Goal: Navigation & Orientation: Find specific page/section

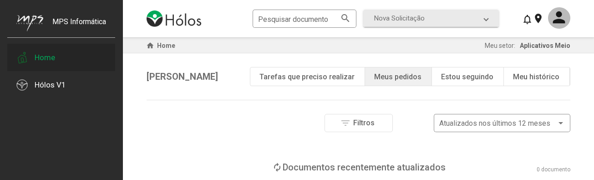
click at [48, 64] on div "Home" at bounding box center [61, 57] width 108 height 27
click at [61, 83] on div "Hólos V1" at bounding box center [50, 84] width 31 height 9
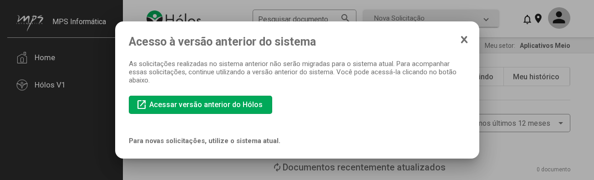
click at [327, 41] on icon at bounding box center [464, 39] width 5 height 6
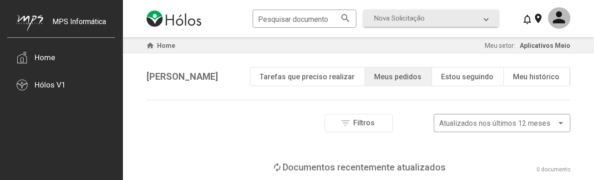
click at [327, 84] on div "play_circle Tarefas que preciso realizar" at bounding box center [307, 76] width 115 height 18
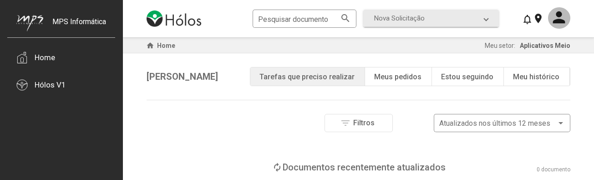
click at [327, 80] on div "note_add Meus pedidos" at bounding box center [398, 76] width 67 height 18
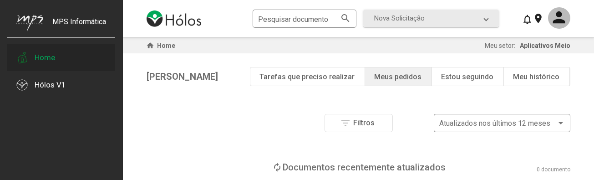
click at [50, 62] on div "Home" at bounding box center [61, 57] width 108 height 27
click at [327, 13] on mat-icon at bounding box center [559, 17] width 22 height 21
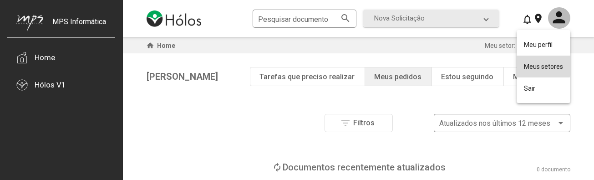
click at [327, 65] on button "Meus setores" at bounding box center [544, 67] width 54 height 22
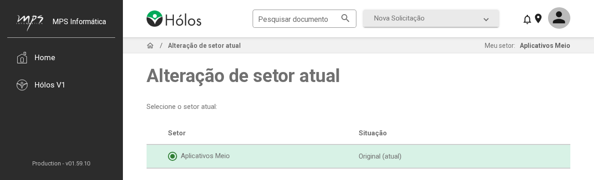
scroll to position [1, 0]
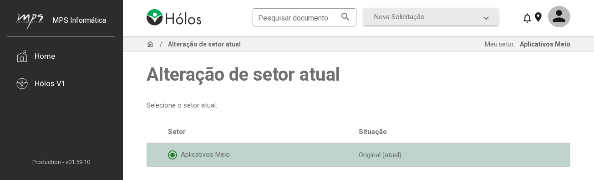
click at [233, 153] on div "Aplicativos Meio" at bounding box center [263, 154] width 191 height 9
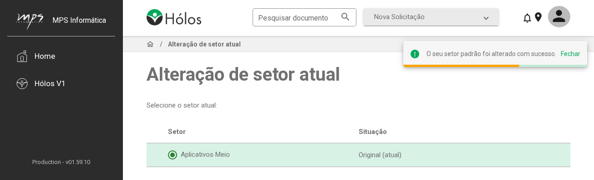
click at [255, 123] on div "Setor Situação" at bounding box center [359, 132] width 424 height 23
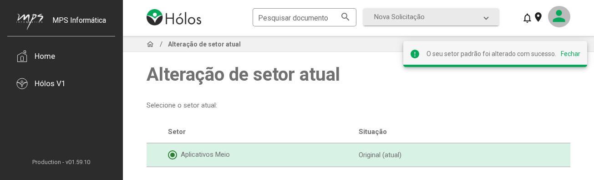
click at [327, 22] on mat-icon at bounding box center [559, 16] width 22 height 21
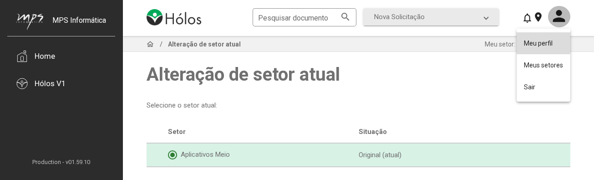
click at [327, 41] on button "Meu perfil" at bounding box center [544, 43] width 54 height 22
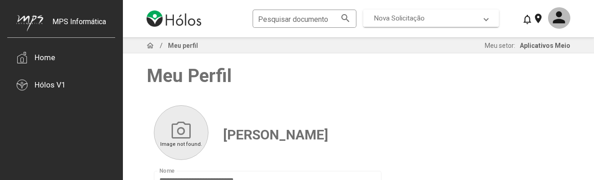
click at [327, 10] on mat-expansion-panel-header "Nova Solicitação" at bounding box center [431, 18] width 136 height 17
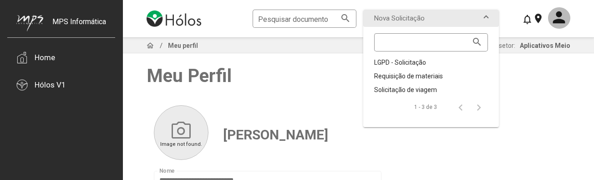
click at [164, 17] on img at bounding box center [174, 18] width 55 height 16
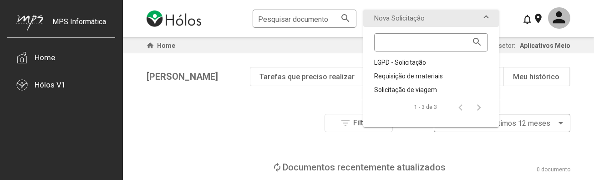
click at [311, 79] on div "Tarefas que preciso realizar" at bounding box center [307, 76] width 95 height 9
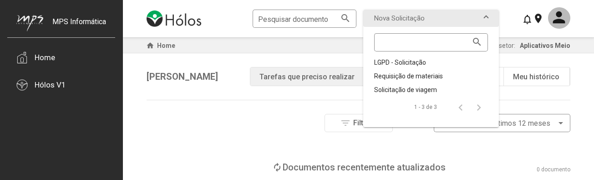
click at [275, 126] on div "filter_list Filtros Atualizados nos últimos 12 meses" at bounding box center [359, 123] width 424 height 18
click at [327, 84] on div "history Meu histórico" at bounding box center [537, 76] width 66 height 18
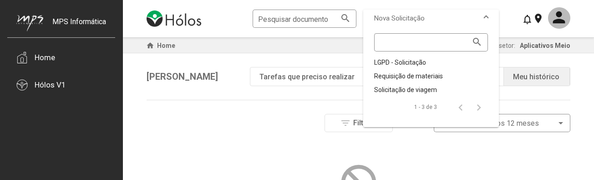
click at [327, 16] on span "Nova Solicitação" at bounding box center [429, 18] width 110 height 8
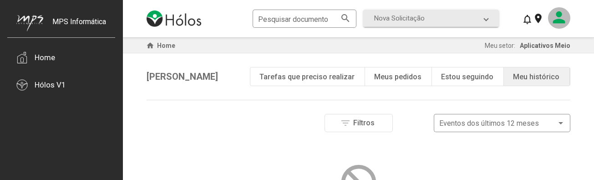
click at [327, 13] on mat-icon at bounding box center [559, 17] width 22 height 21
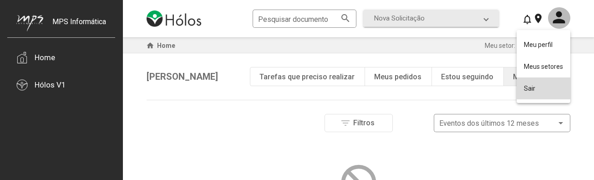
click at [327, 85] on button "Sair" at bounding box center [544, 88] width 54 height 22
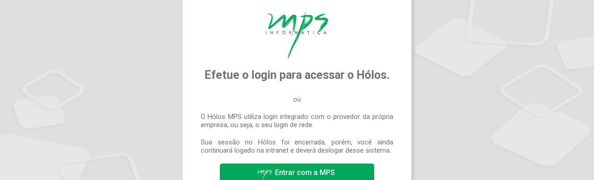
scroll to position [31, 0]
